Goal: Task Accomplishment & Management: Use online tool/utility

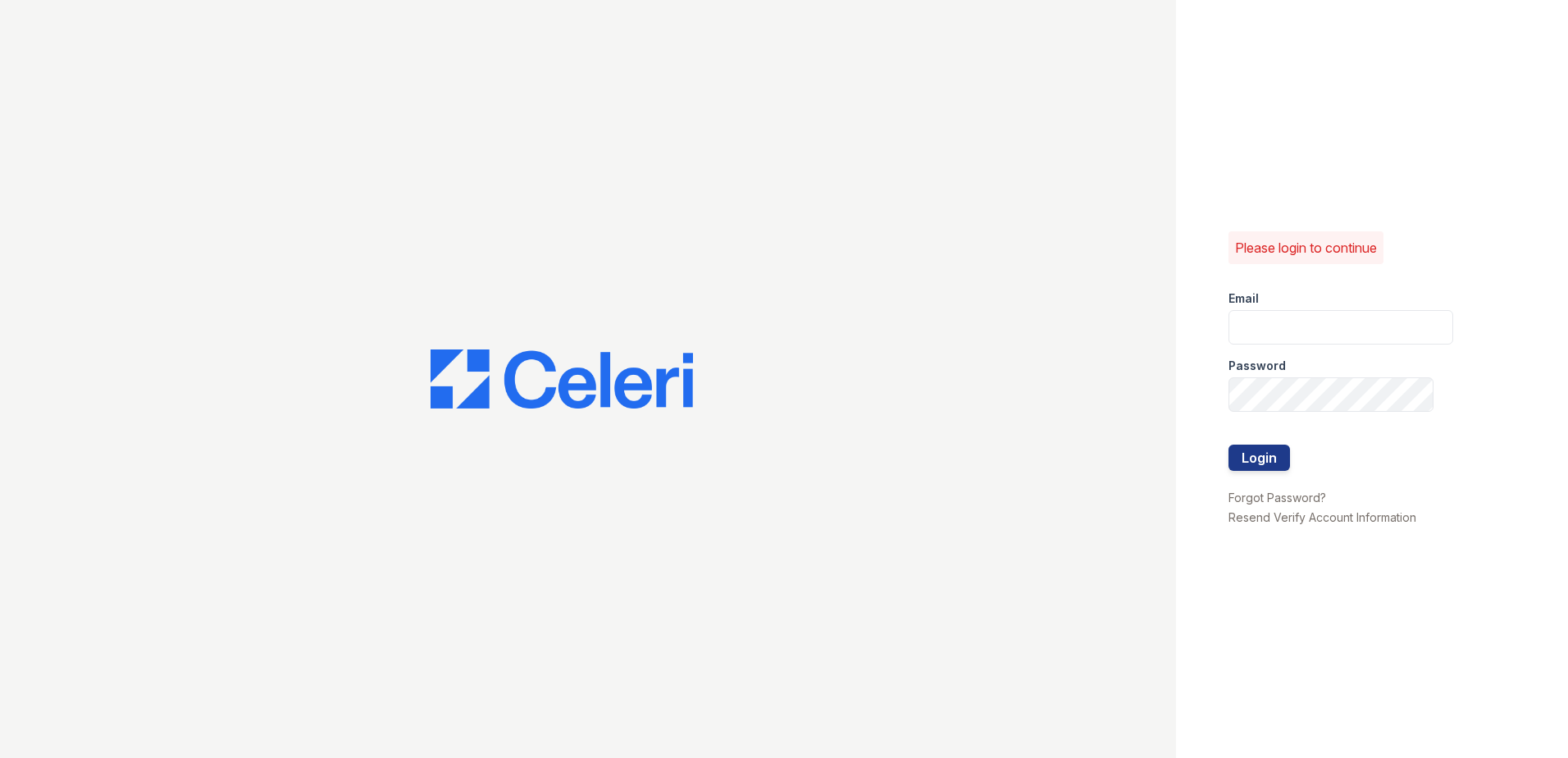
drag, startPoint x: 1289, startPoint y: 348, endPoint x: 1286, endPoint y: 340, distance: 8.5
click at [1287, 345] on div "Password" at bounding box center [1341, 361] width 225 height 33
click at [1284, 336] on input "email" at bounding box center [1341, 327] width 225 height 35
type input "eknibb@trinity-pm.com"
click at [1229, 445] on button "Login" at bounding box center [1260, 458] width 62 height 26
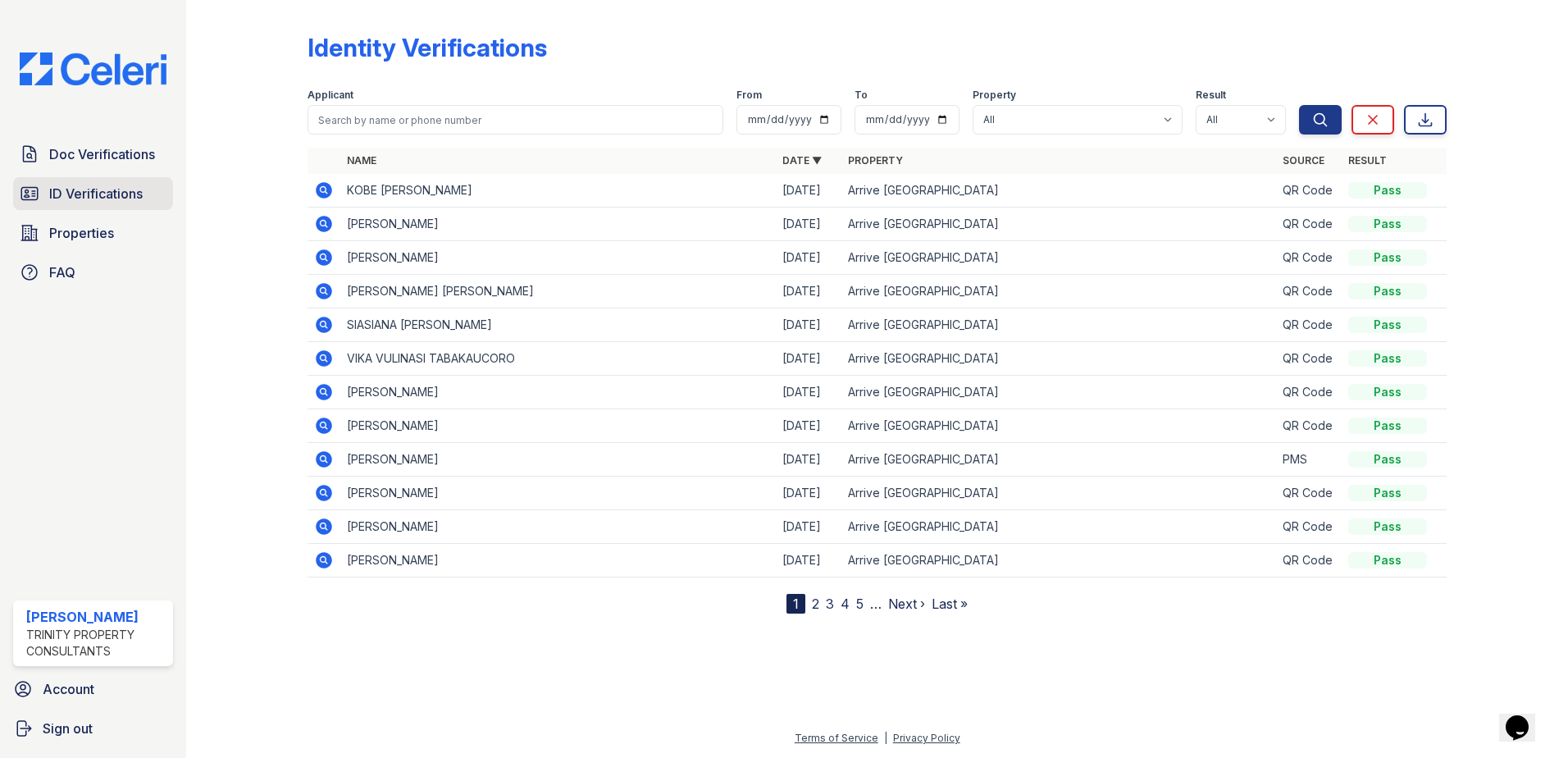
click at [129, 196] on span "ID Verifications" at bounding box center [96, 194] width 94 height 20
click at [89, 195] on span "ID Verifications" at bounding box center [96, 194] width 94 height 20
click at [100, 157] on span "Doc Verifications" at bounding box center [103, 154] width 106 height 20
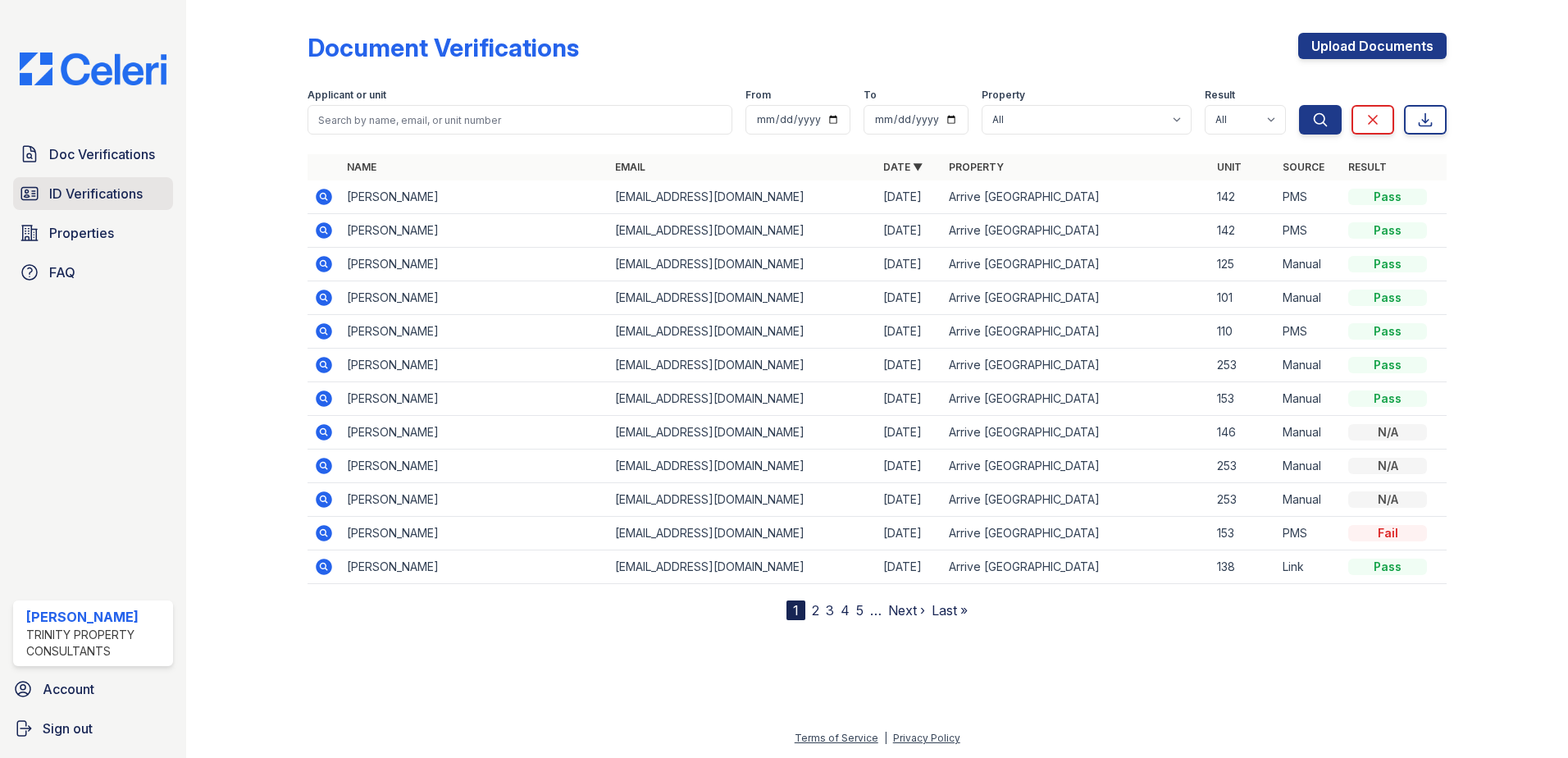
click at [73, 193] on span "ID Verifications" at bounding box center [96, 194] width 94 height 20
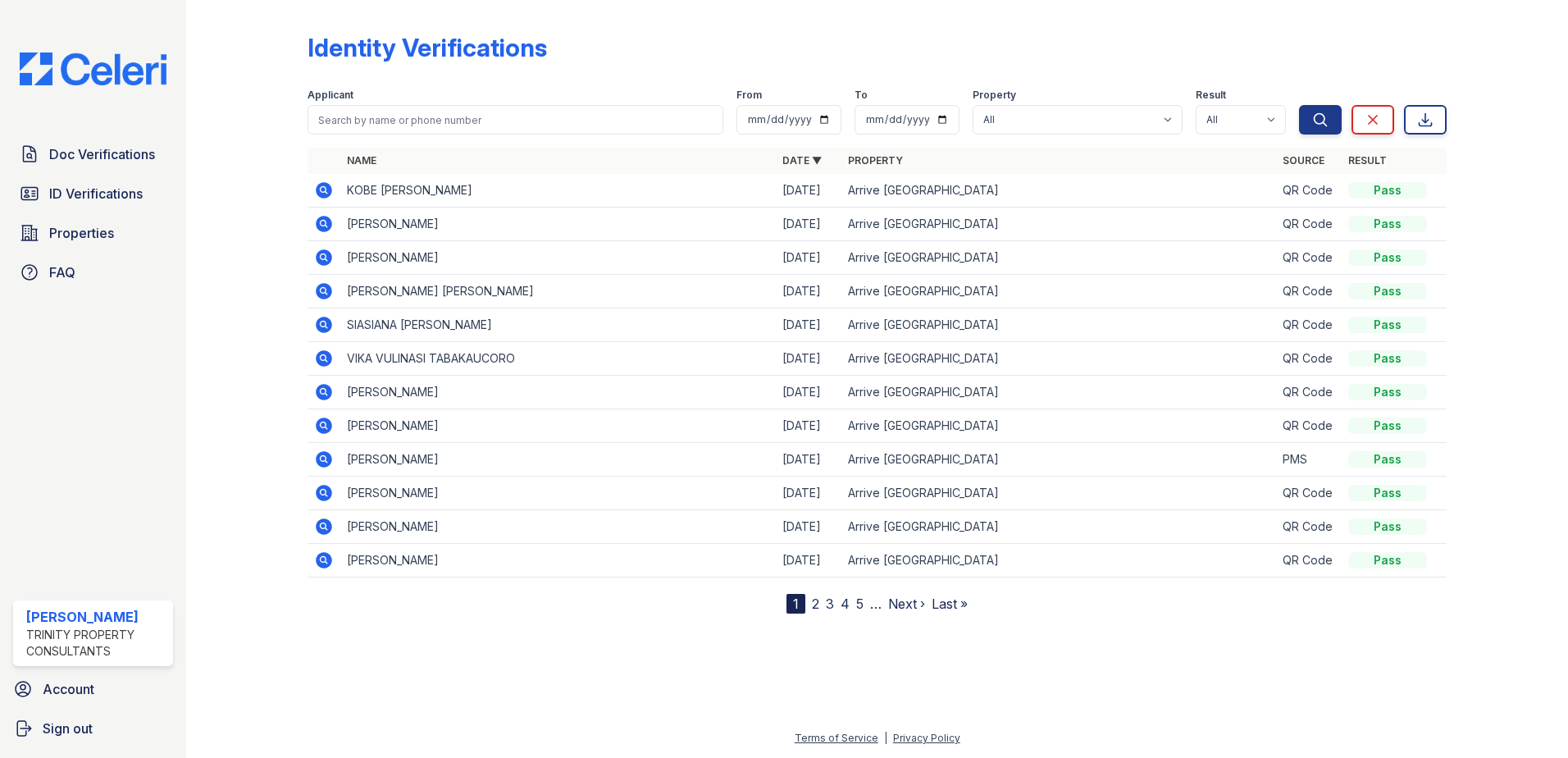
click at [221, 370] on div at bounding box center [261, 310] width 96 height 607
